Goal: Register for event/course

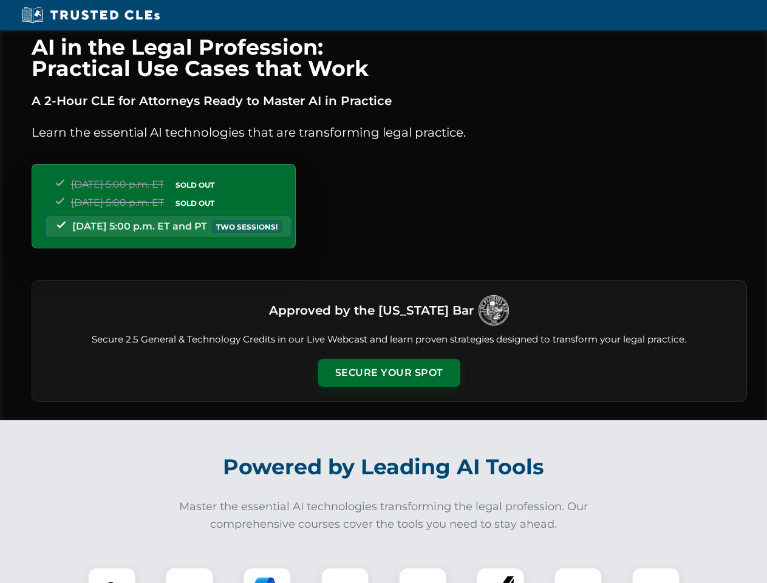
click at [388, 373] on button "Secure Your Spot" at bounding box center [389, 373] width 142 height 28
click at [112, 575] on img at bounding box center [111, 591] width 35 height 35
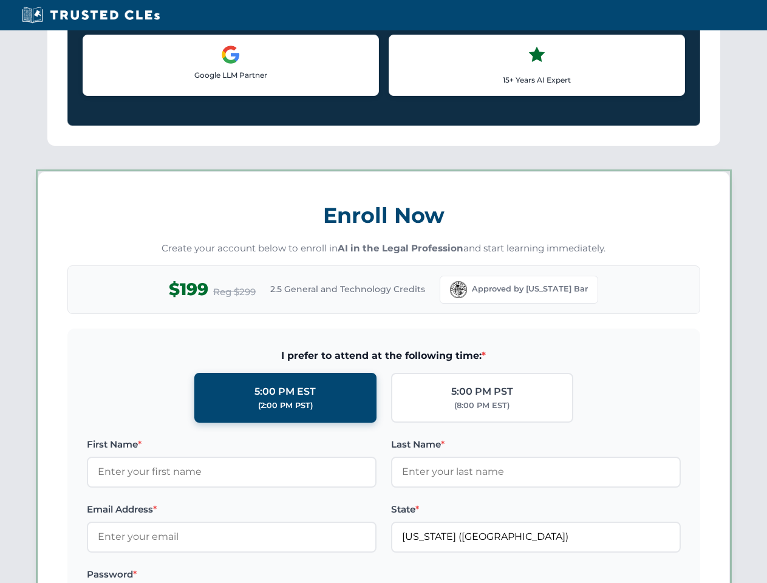
click at [267, 575] on label "Password *" at bounding box center [232, 574] width 290 height 15
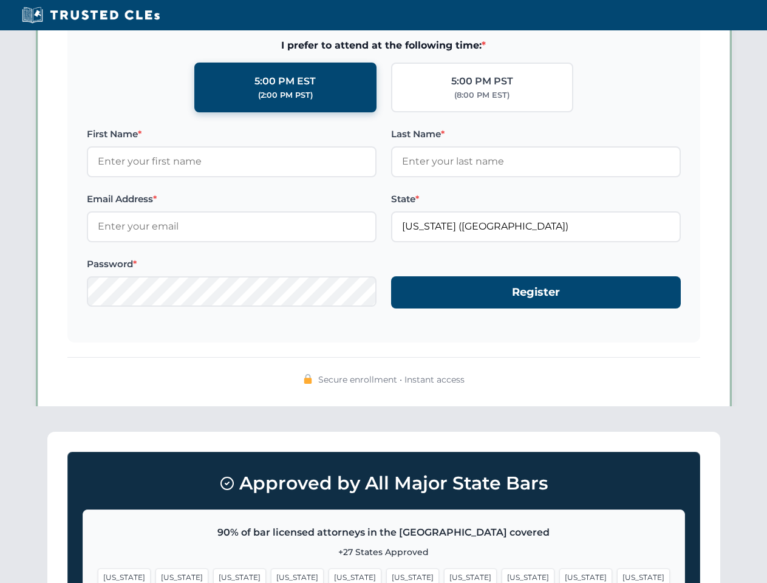
click at [559, 575] on span "[US_STATE]" at bounding box center [585, 577] width 53 height 18
